Goal: Navigation & Orientation: Find specific page/section

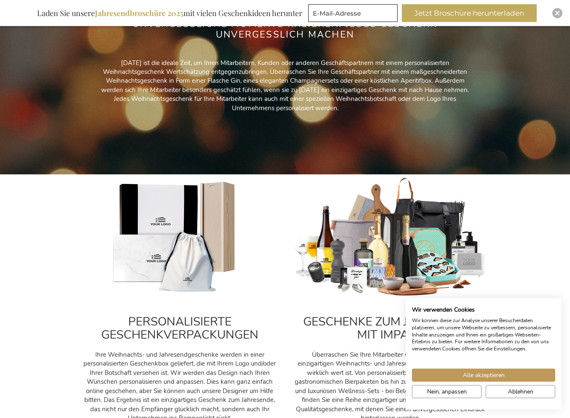
scroll to position [169, 0]
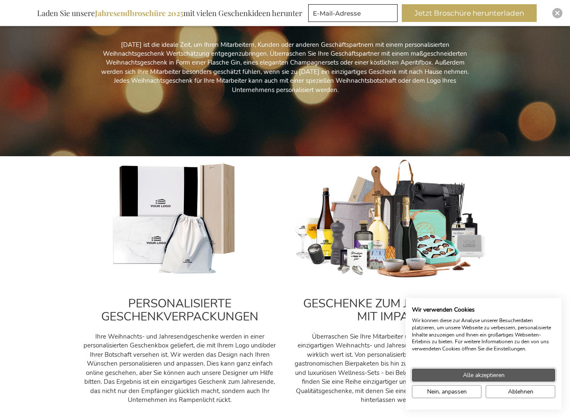
click at [467, 377] on span "Alle akzeptieren" at bounding box center [484, 374] width 42 height 9
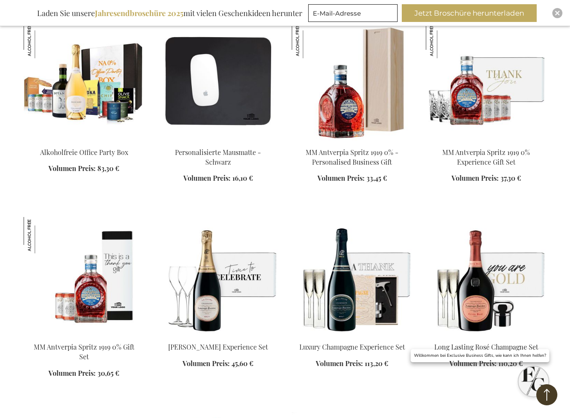
scroll to position [1139, 0]
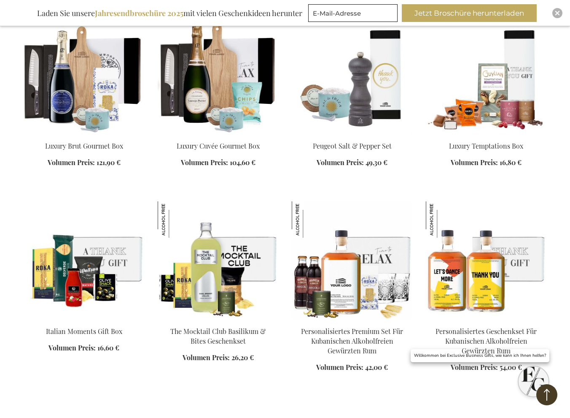
scroll to position [1603, 0]
